Goal: Information Seeking & Learning: Check status

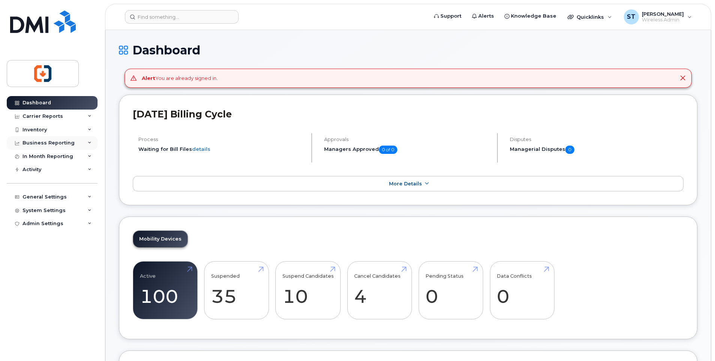
click at [43, 143] on div "Business Reporting" at bounding box center [49, 143] width 52 height 6
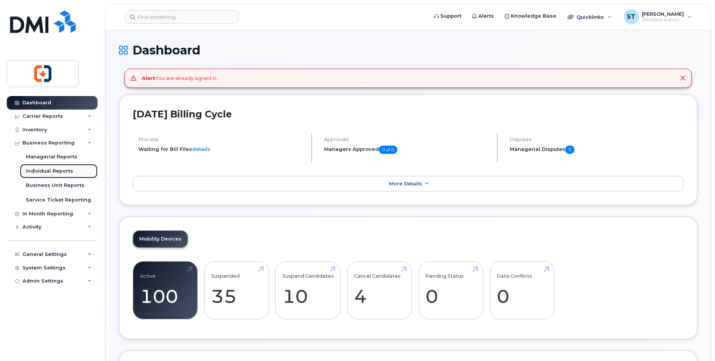
click at [44, 170] on div "Individual Reports" at bounding box center [49, 171] width 47 height 7
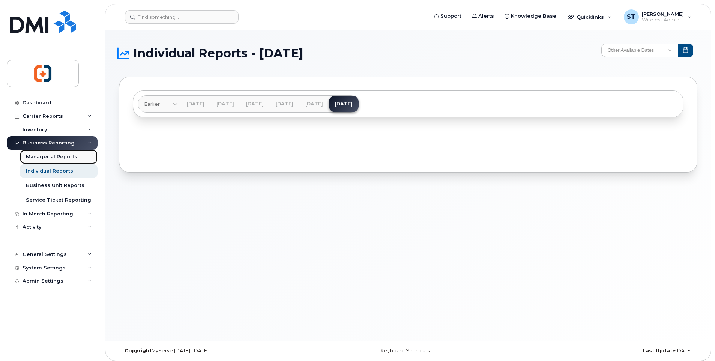
click at [56, 157] on div "Managerial Reports" at bounding box center [51, 156] width 51 height 7
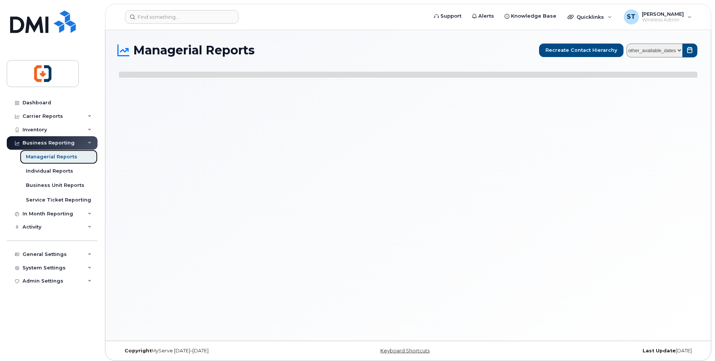
select select
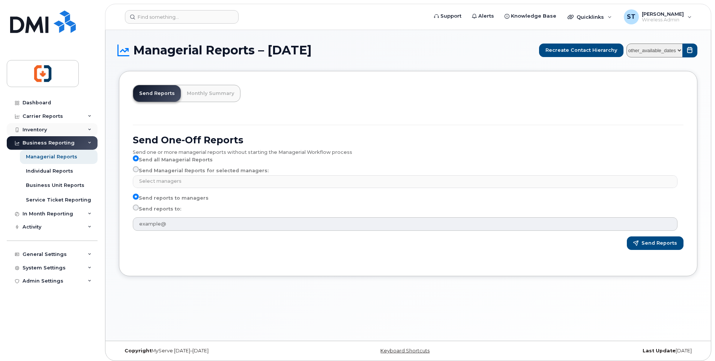
click at [41, 128] on div "Inventory" at bounding box center [35, 130] width 24 height 6
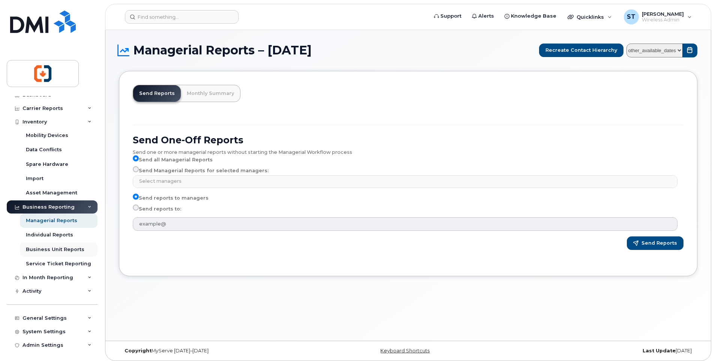
scroll to position [10, 0]
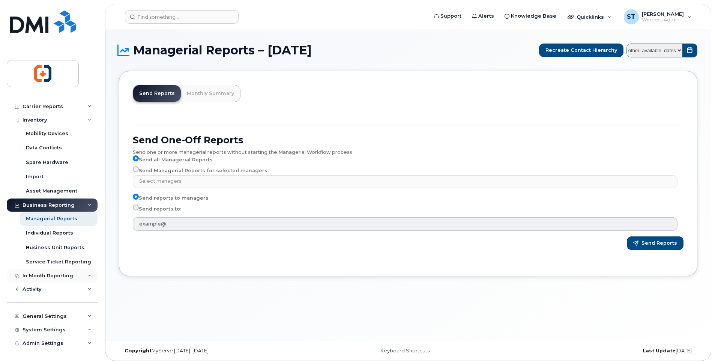
click at [47, 275] on div "In Month Reporting" at bounding box center [48, 276] width 51 height 6
click at [43, 290] on div "Data Usage" at bounding box center [41, 289] width 30 height 7
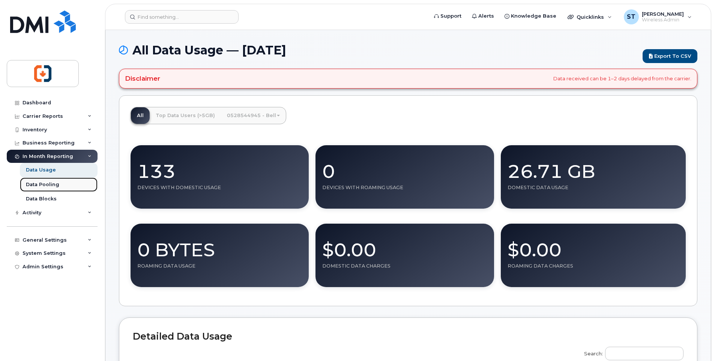
click at [40, 183] on div "Data Pooling" at bounding box center [42, 184] width 33 height 7
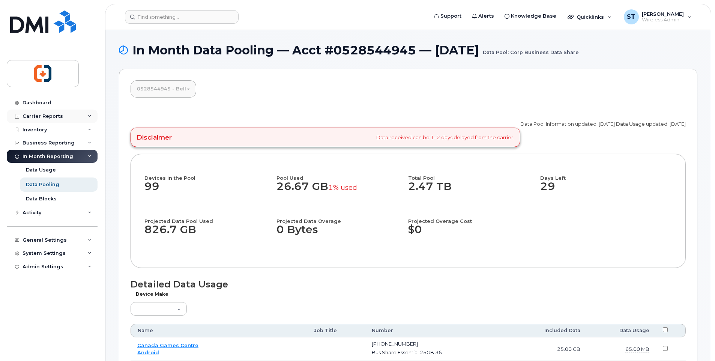
click at [37, 116] on div "Carrier Reports" at bounding box center [43, 116] width 41 height 6
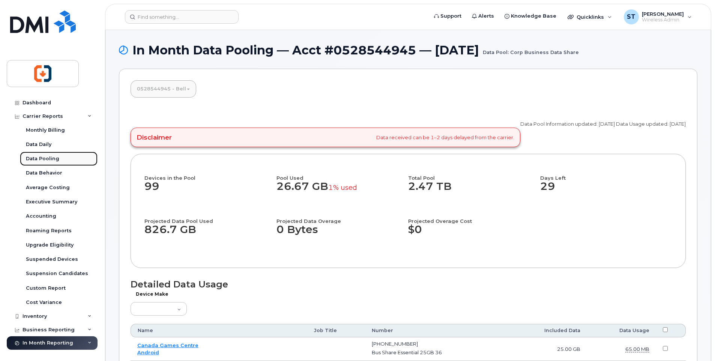
click at [52, 162] on div "Data Pooling" at bounding box center [42, 158] width 33 height 7
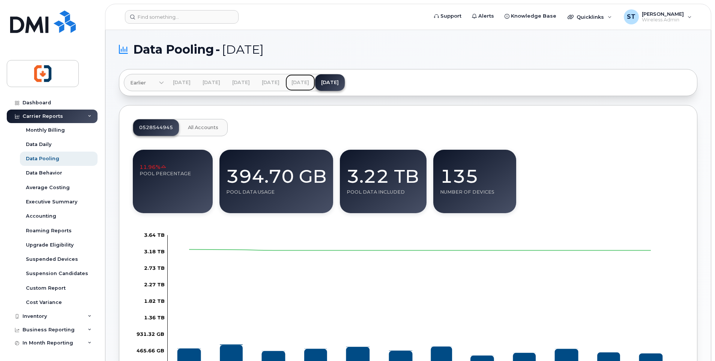
click at [315, 83] on link "[DATE]" at bounding box center [301, 82] width 30 height 17
